Goal: Information Seeking & Learning: Learn about a topic

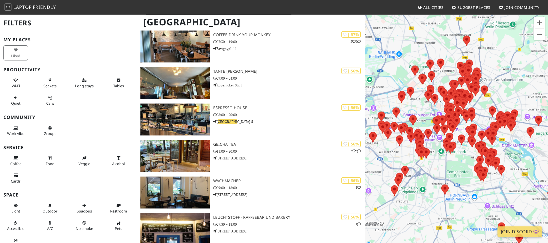
scroll to position [4215, 0]
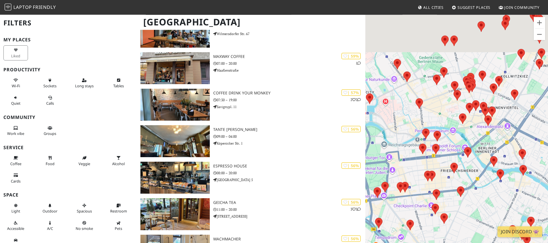
drag, startPoint x: 462, startPoint y: 99, endPoint x: 500, endPoint y: 227, distance: 134.2
click at [500, 227] on div at bounding box center [456, 135] width 183 height 243
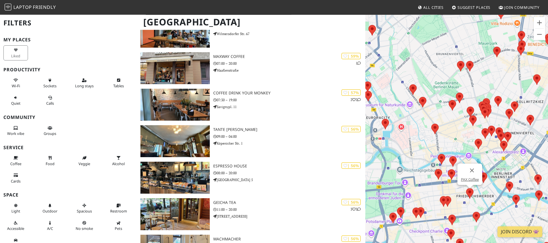
drag, startPoint x: 480, startPoint y: 219, endPoint x: 469, endPoint y: 186, distance: 34.8
click at [469, 186] on img at bounding box center [470, 193] width 12 height 15
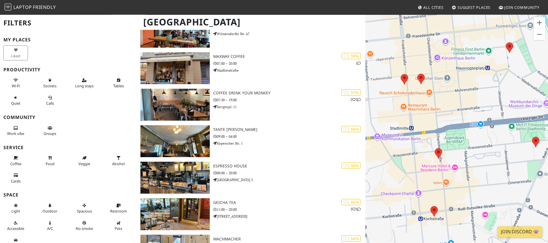
drag, startPoint x: 466, startPoint y: 201, endPoint x: 511, endPoint y: 132, distance: 81.7
click at [511, 132] on div at bounding box center [456, 135] width 183 height 243
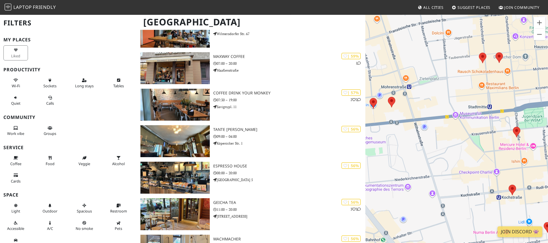
drag, startPoint x: 418, startPoint y: 183, endPoint x: 496, endPoint y: 162, distance: 81.7
click at [496, 162] on div at bounding box center [456, 135] width 183 height 243
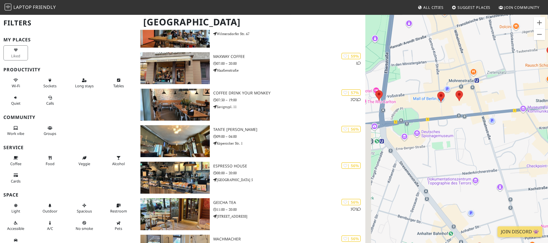
drag, startPoint x: 415, startPoint y: 159, endPoint x: 483, endPoint y: 153, distance: 68.2
click at [483, 153] on div at bounding box center [456, 135] width 183 height 243
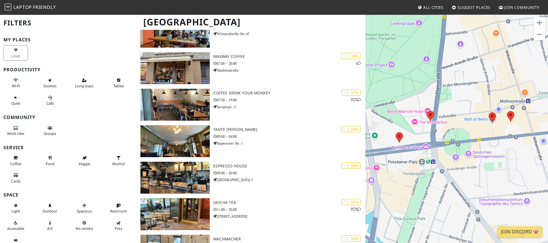
drag, startPoint x: 413, startPoint y: 150, endPoint x: 466, endPoint y: 172, distance: 57.3
click at [466, 172] on div at bounding box center [456, 135] width 183 height 243
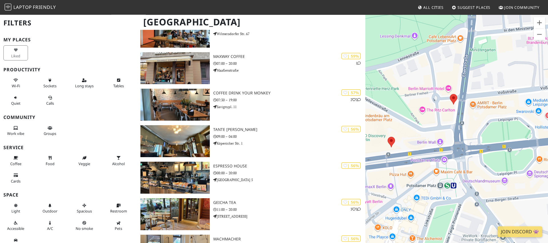
drag, startPoint x: 408, startPoint y: 160, endPoint x: 431, endPoint y: 178, distance: 29.2
click at [431, 178] on div at bounding box center [456, 135] width 183 height 243
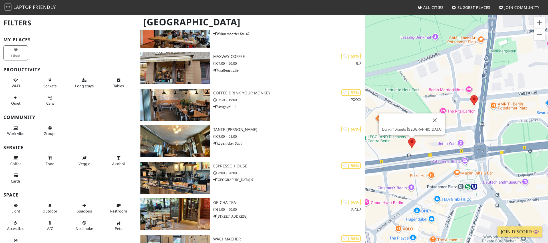
click at [409, 141] on img at bounding box center [412, 143] width 12 height 15
click at [411, 143] on img at bounding box center [412, 143] width 12 height 15
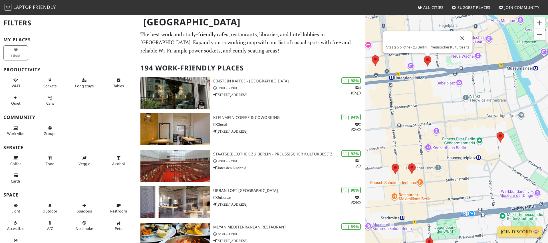
scroll to position [4273, 0]
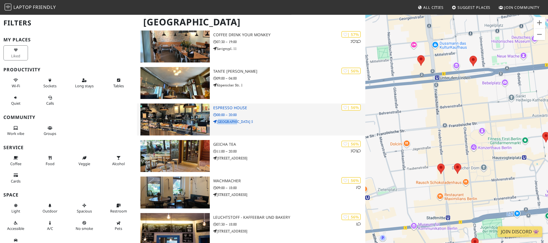
click at [161, 110] on img at bounding box center [174, 120] width 69 height 32
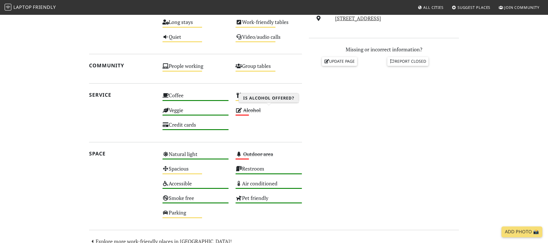
scroll to position [29, 0]
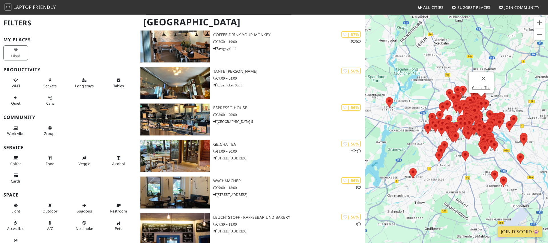
scroll to position [5953, 0]
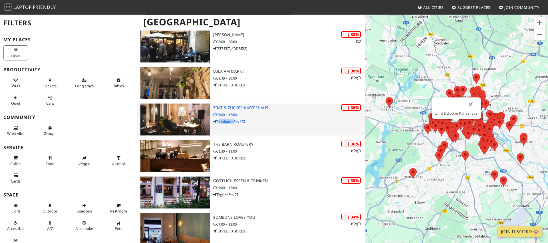
click at [193, 117] on img at bounding box center [174, 120] width 69 height 32
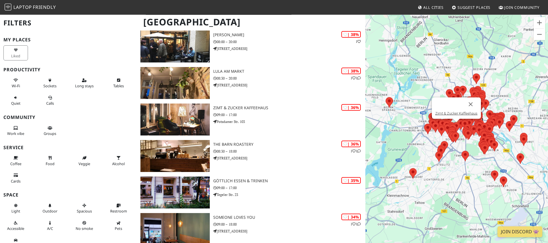
scroll to position [6697, 0]
